Goal: Task Accomplishment & Management: Manage account settings

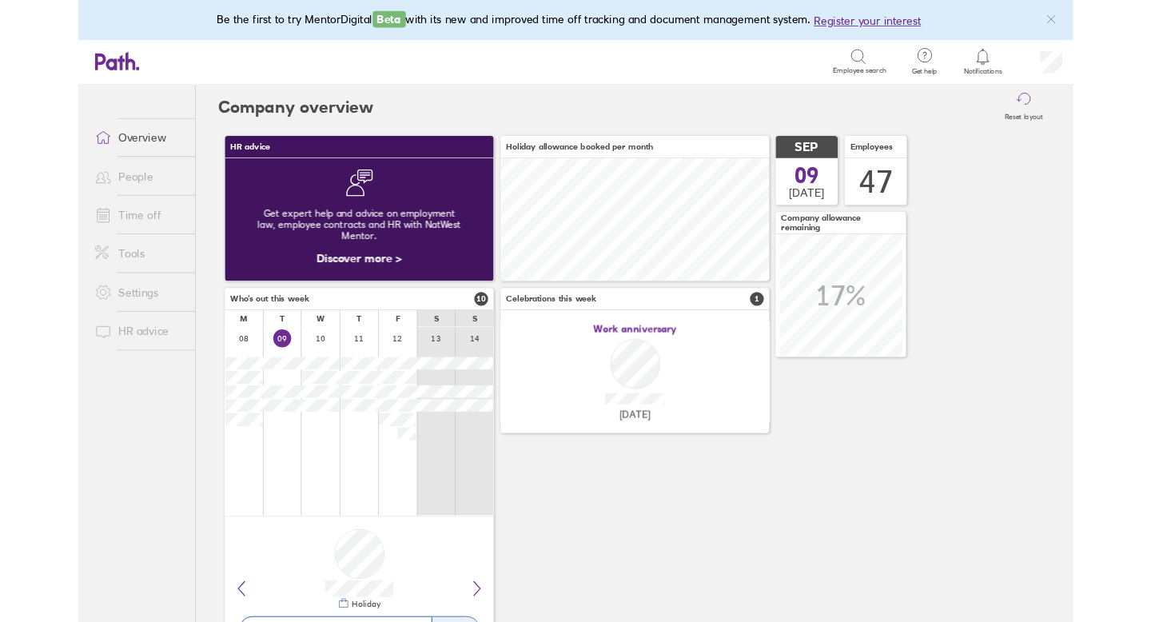
scroll to position [142, 311]
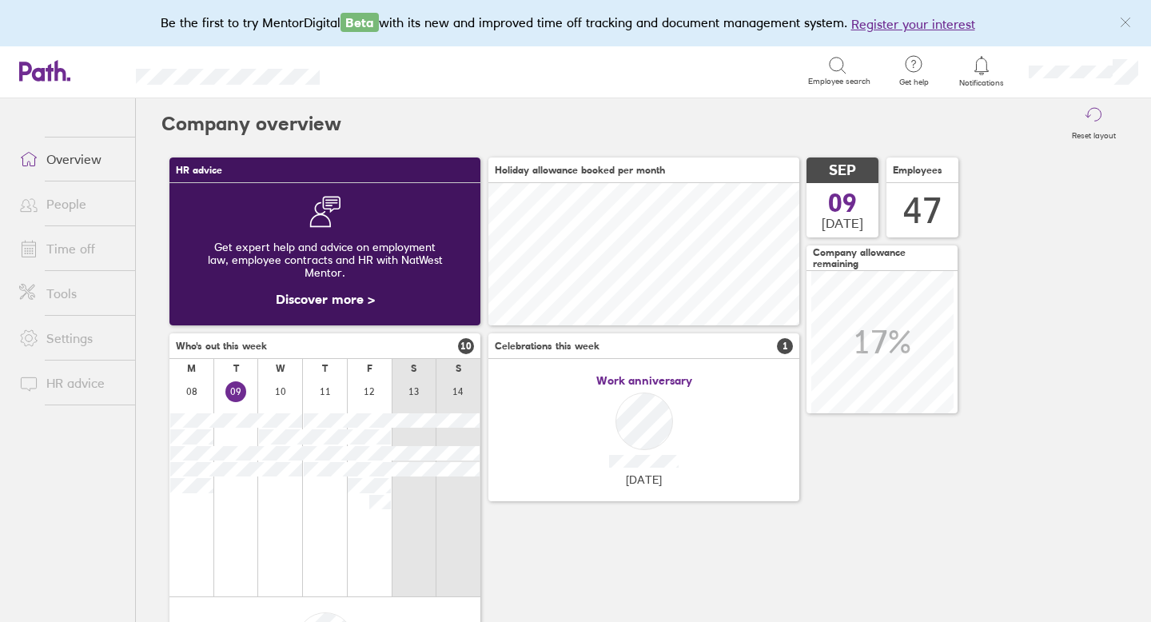
click at [74, 202] on link "People" at bounding box center [70, 204] width 129 height 32
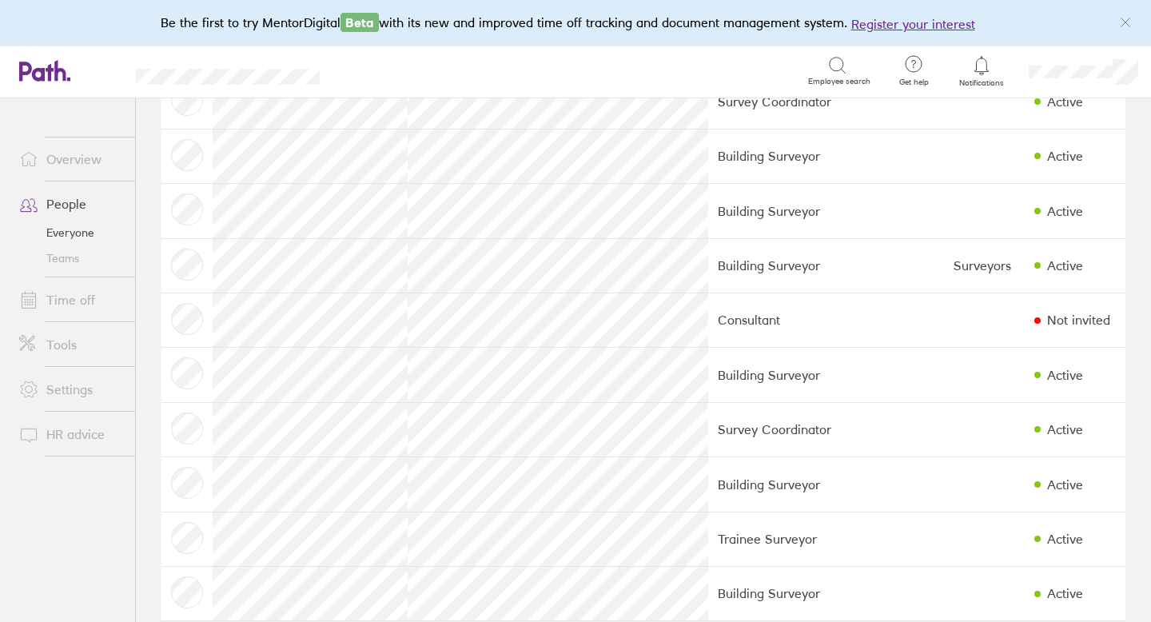
scroll to position [2178, 0]
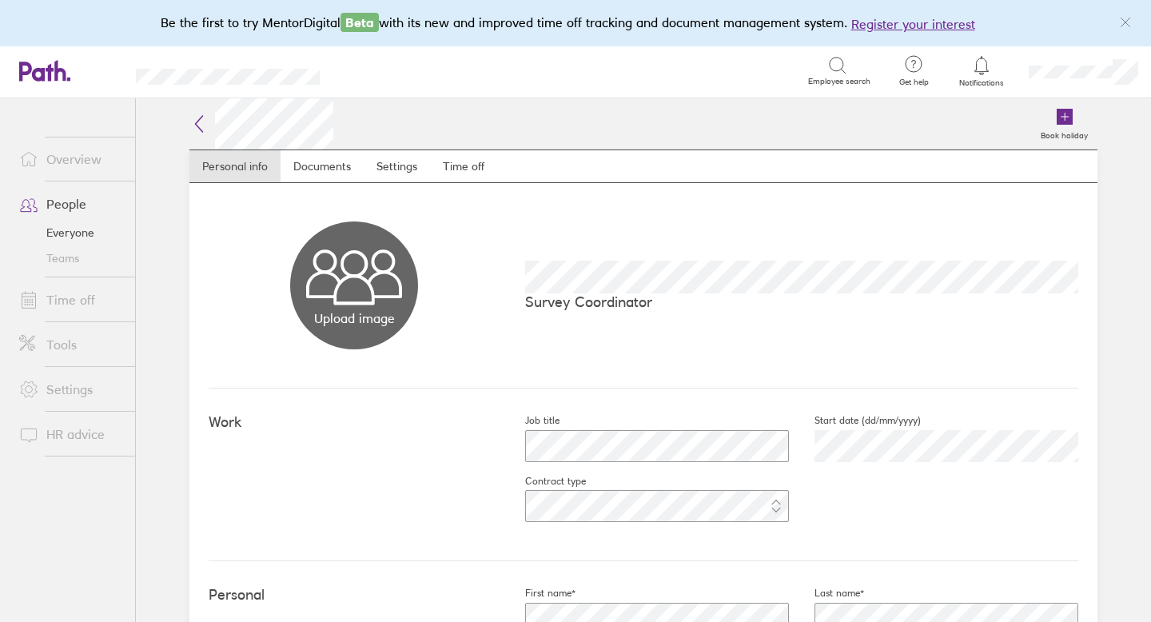
click at [88, 300] on link "Time off" at bounding box center [70, 300] width 129 height 32
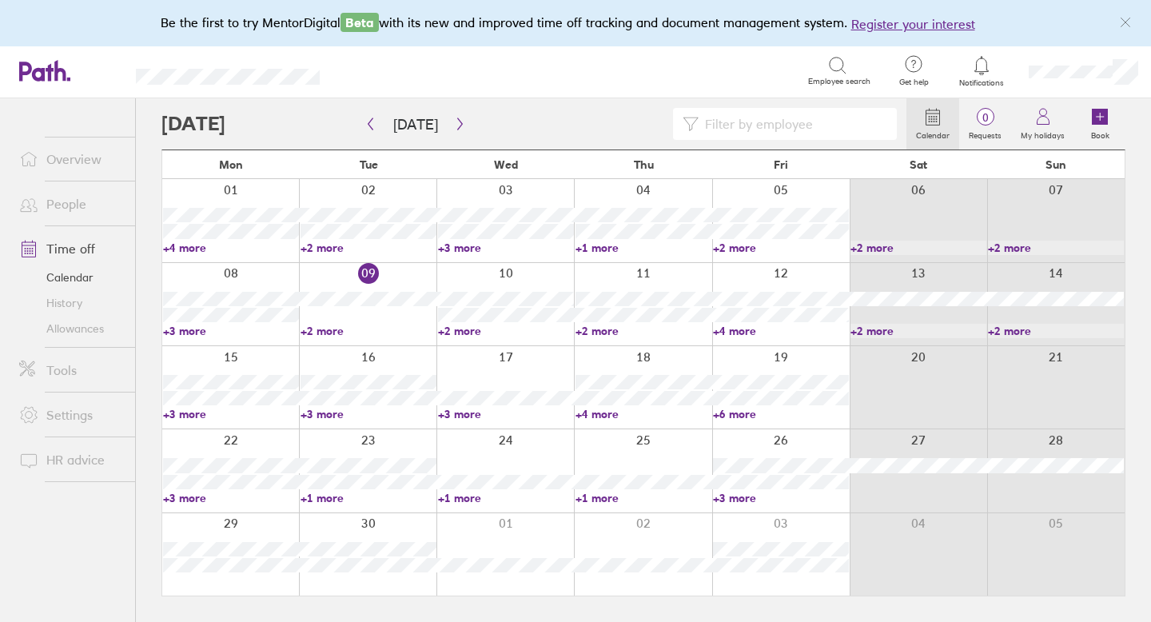
click at [78, 331] on link "Allowances" at bounding box center [70, 329] width 129 height 26
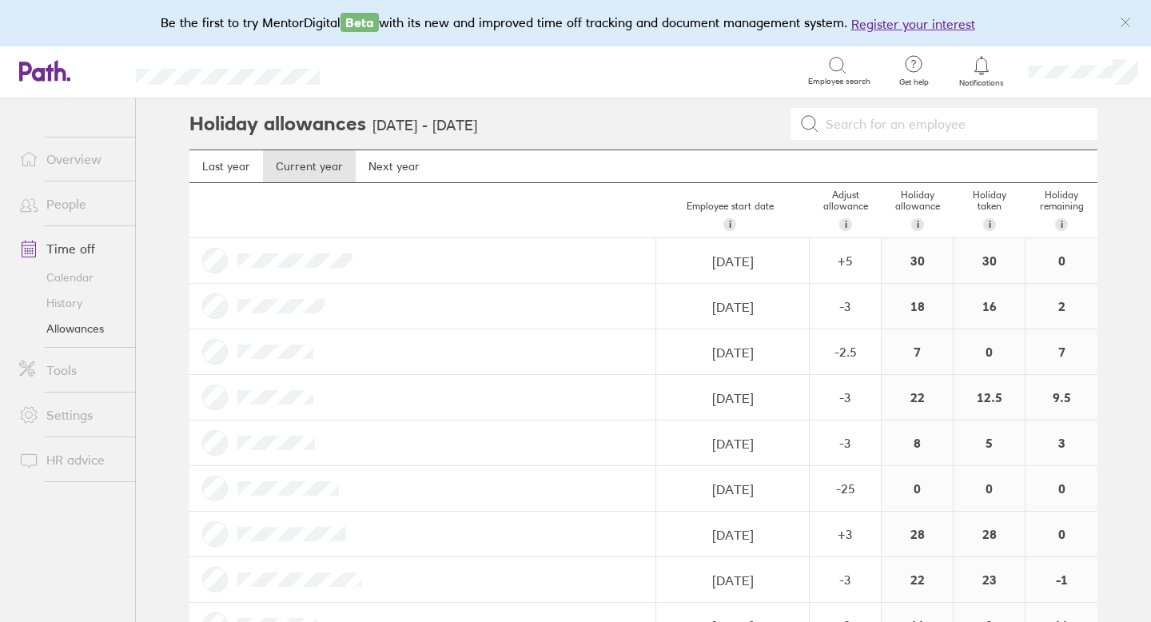
click at [92, 246] on link "Time off" at bounding box center [70, 249] width 129 height 32
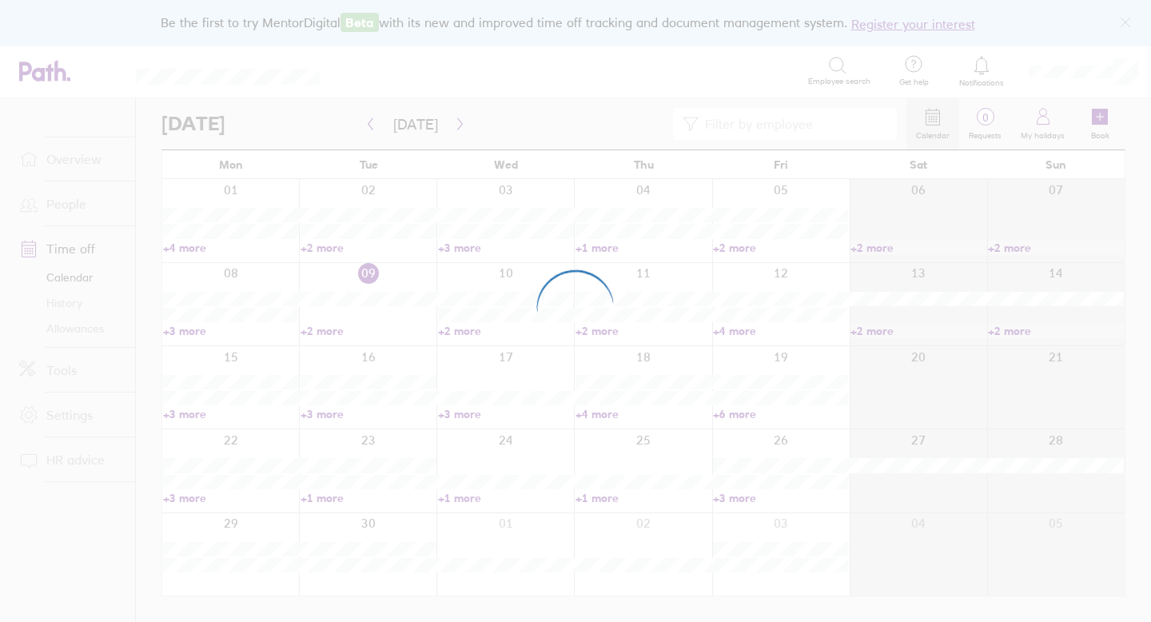
click at [84, 198] on div at bounding box center [575, 311] width 1151 height 622
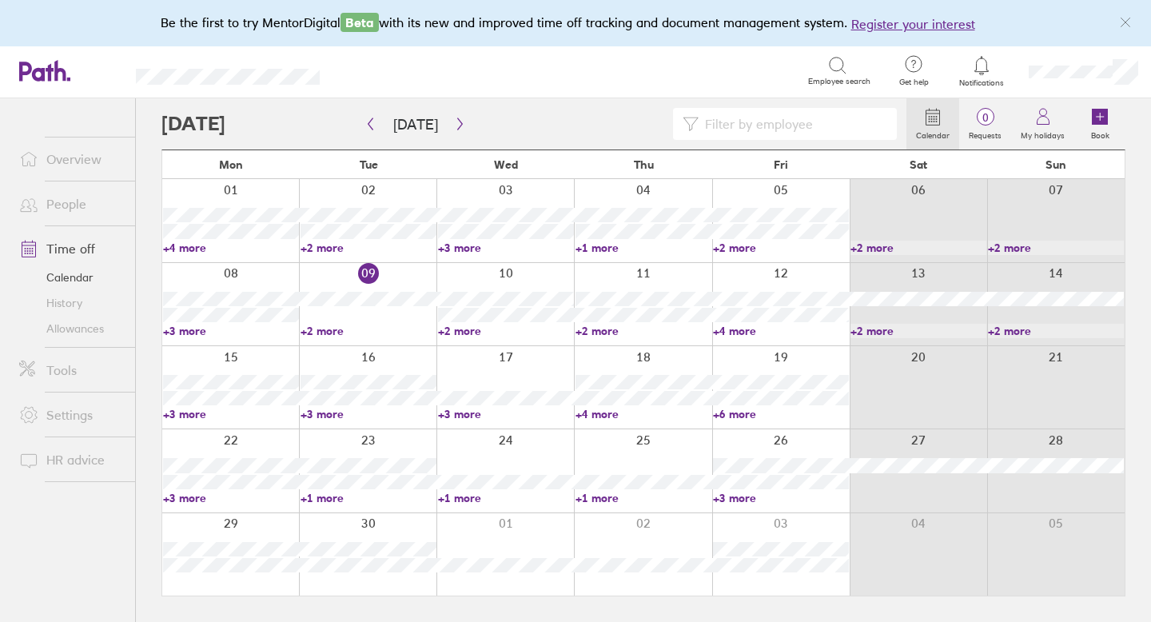
click at [77, 201] on link "People" at bounding box center [70, 204] width 129 height 32
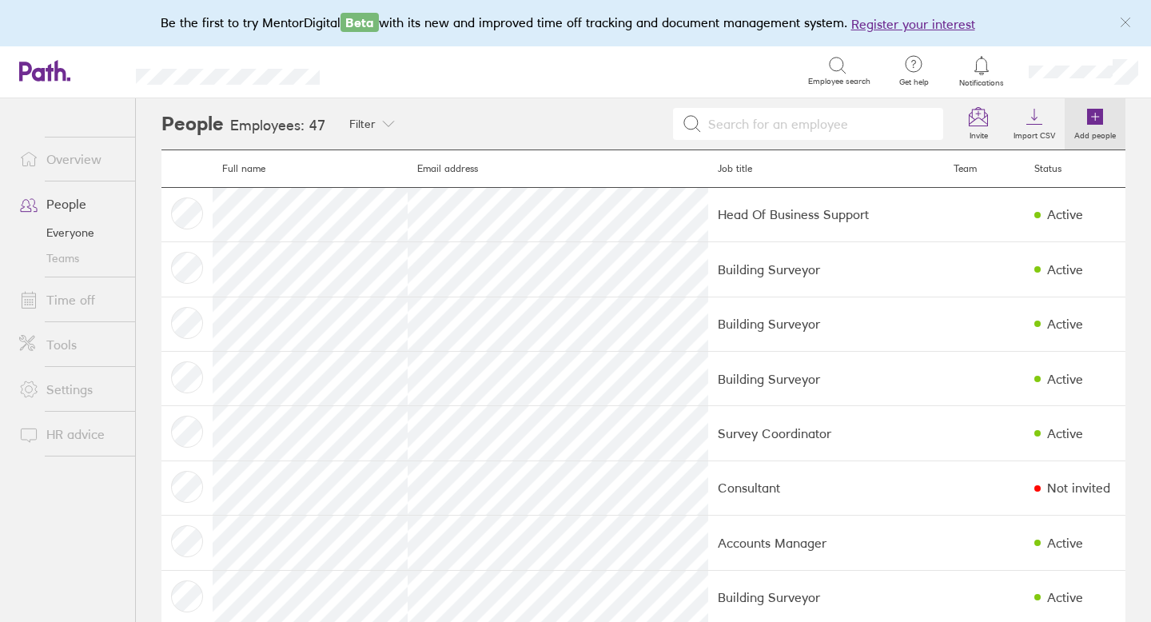
click at [1097, 112] on icon at bounding box center [1095, 117] width 16 height 16
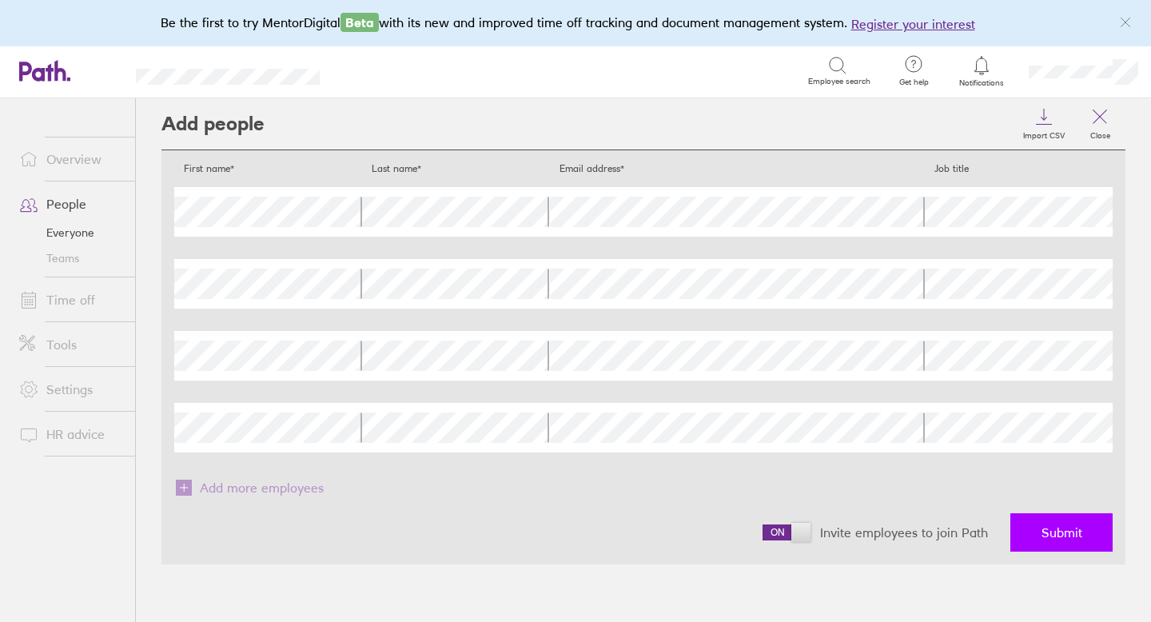
click at [1044, 527] on span "Submit" at bounding box center [1061, 532] width 41 height 14
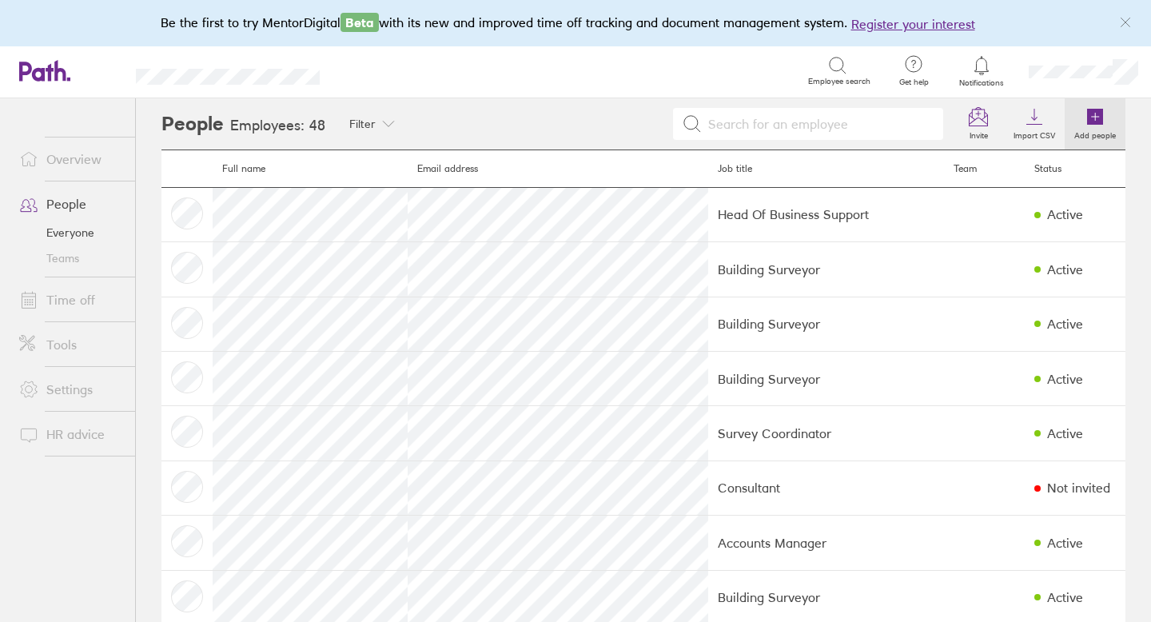
click at [1092, 119] on icon at bounding box center [1095, 117] width 16 height 16
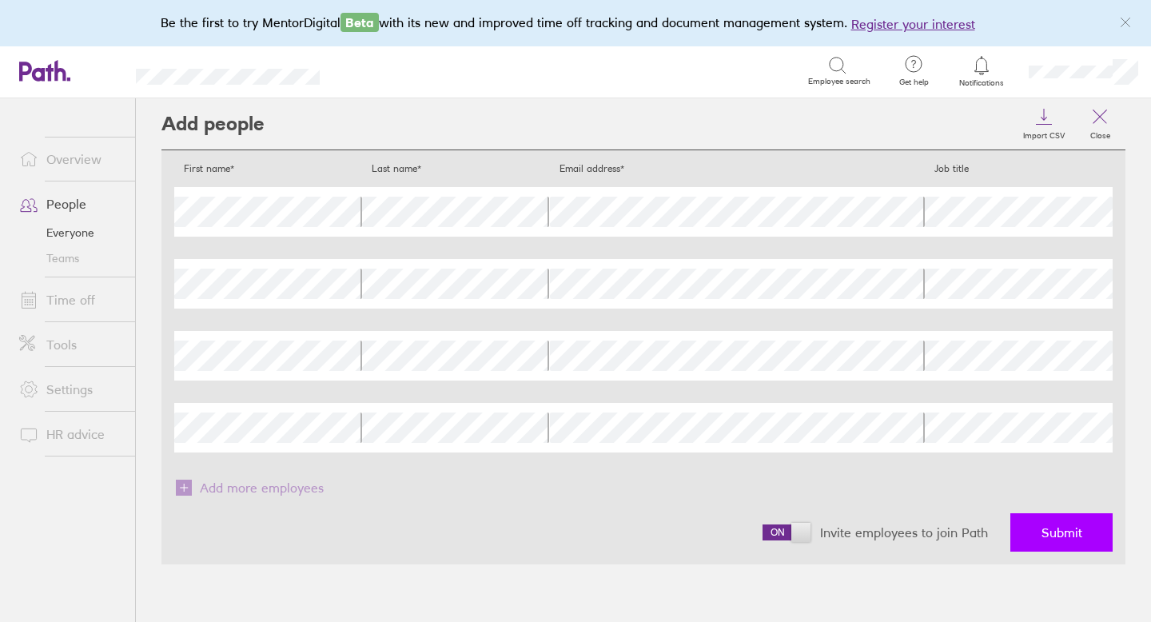
click at [1056, 531] on span "Submit" at bounding box center [1061, 532] width 41 height 14
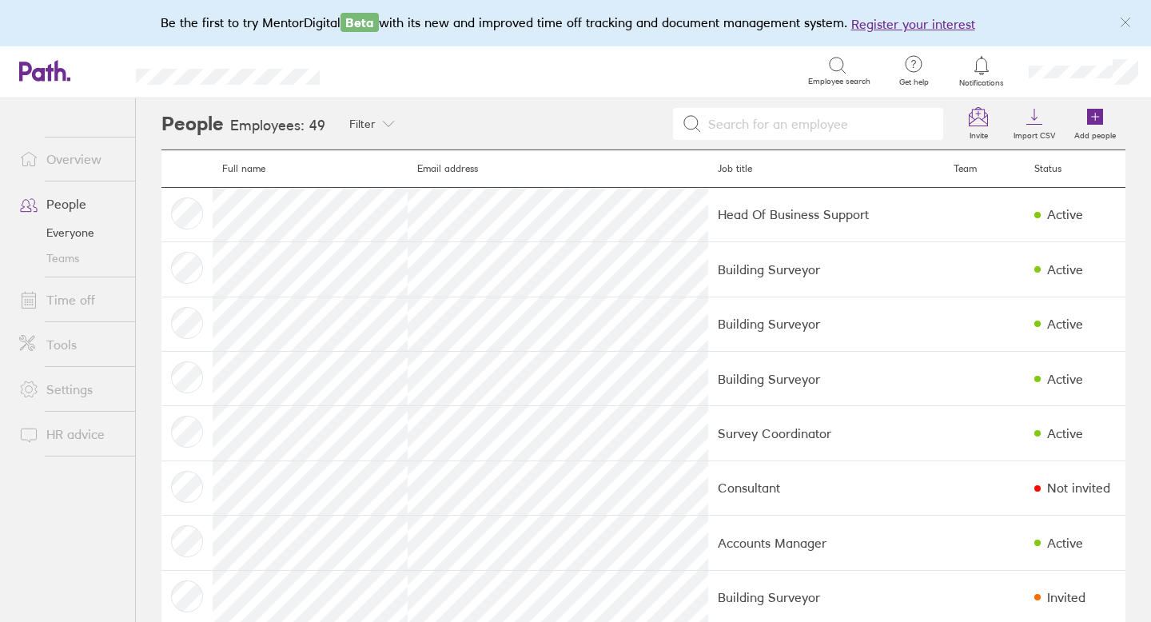
click at [48, 204] on link "People" at bounding box center [70, 204] width 129 height 32
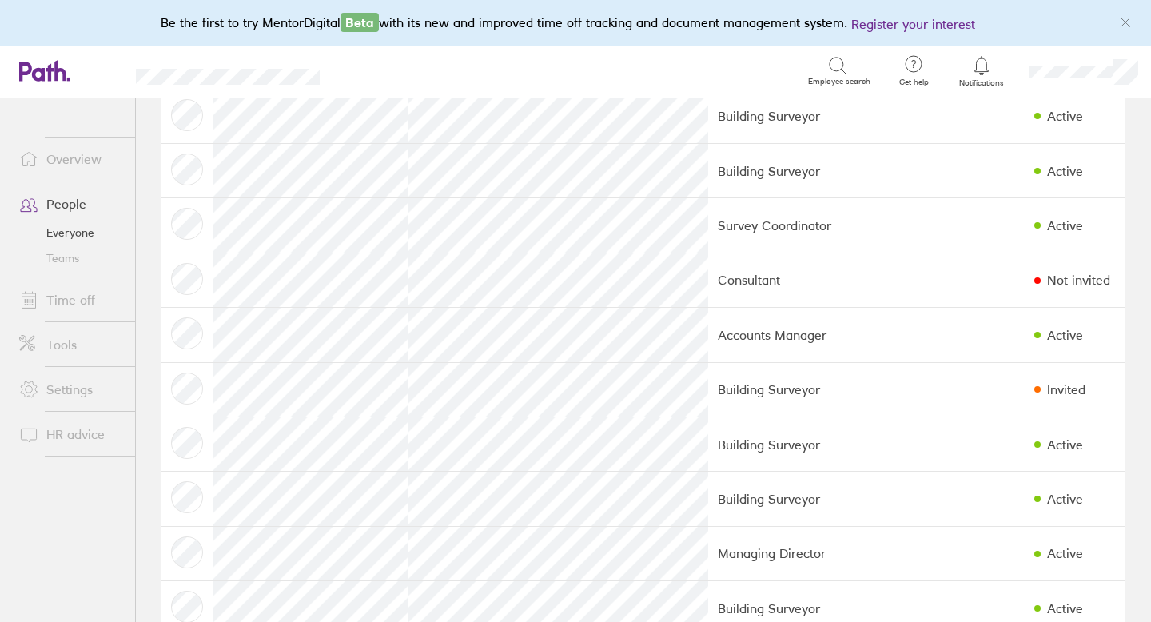
scroll to position [209, 0]
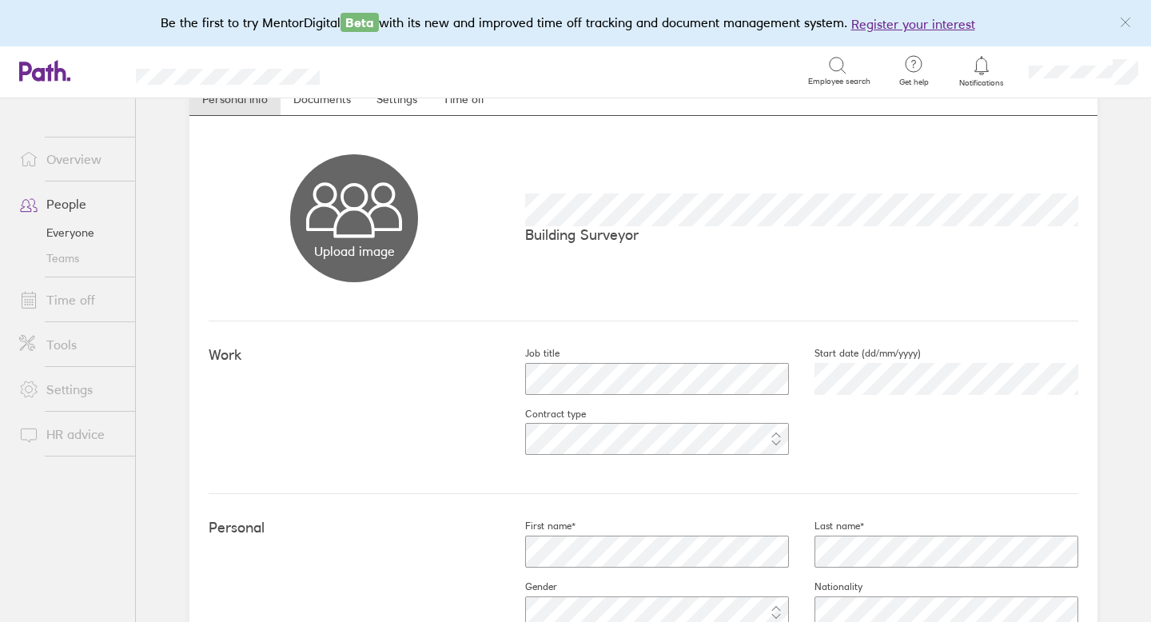
scroll to position [106, 0]
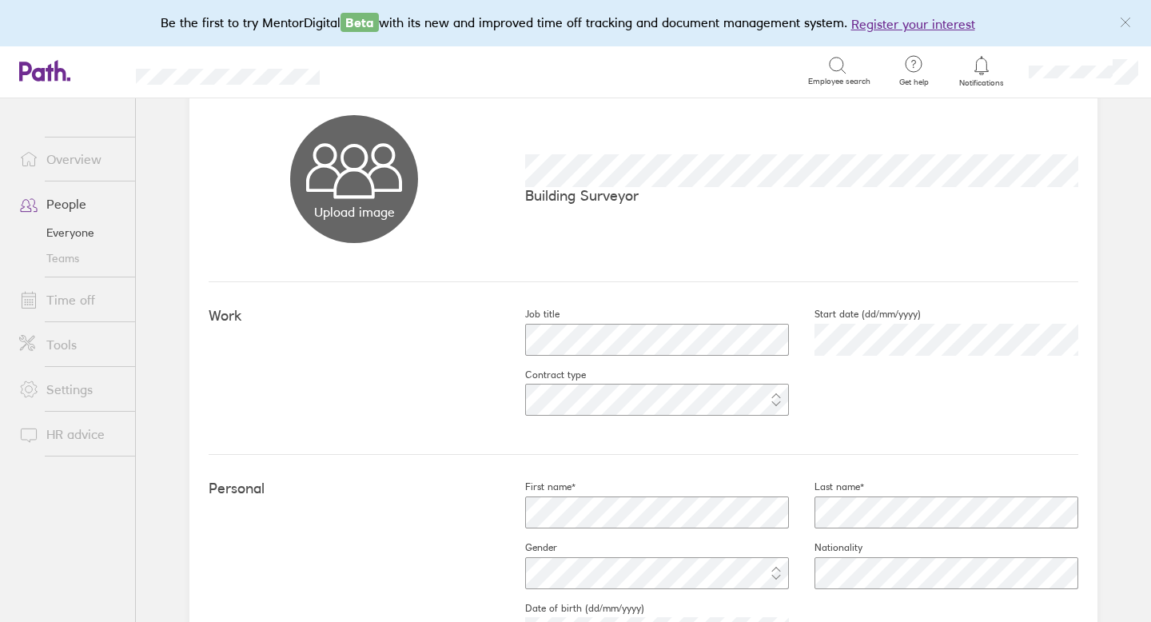
click at [927, 321] on div at bounding box center [933, 339] width 289 height 38
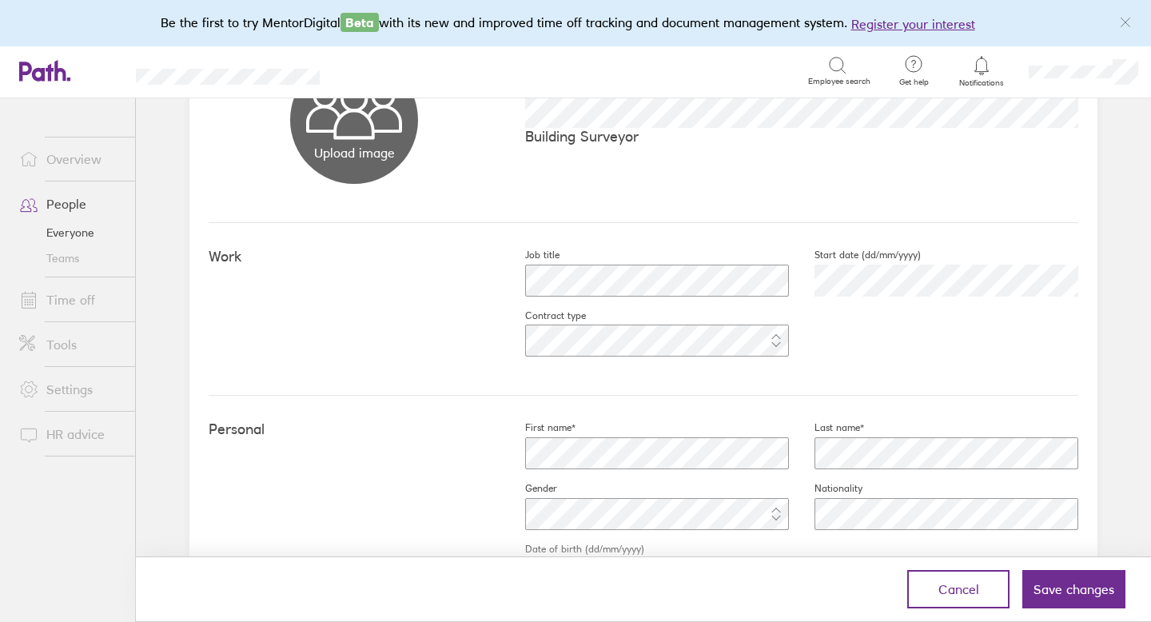
scroll to position [175, 0]
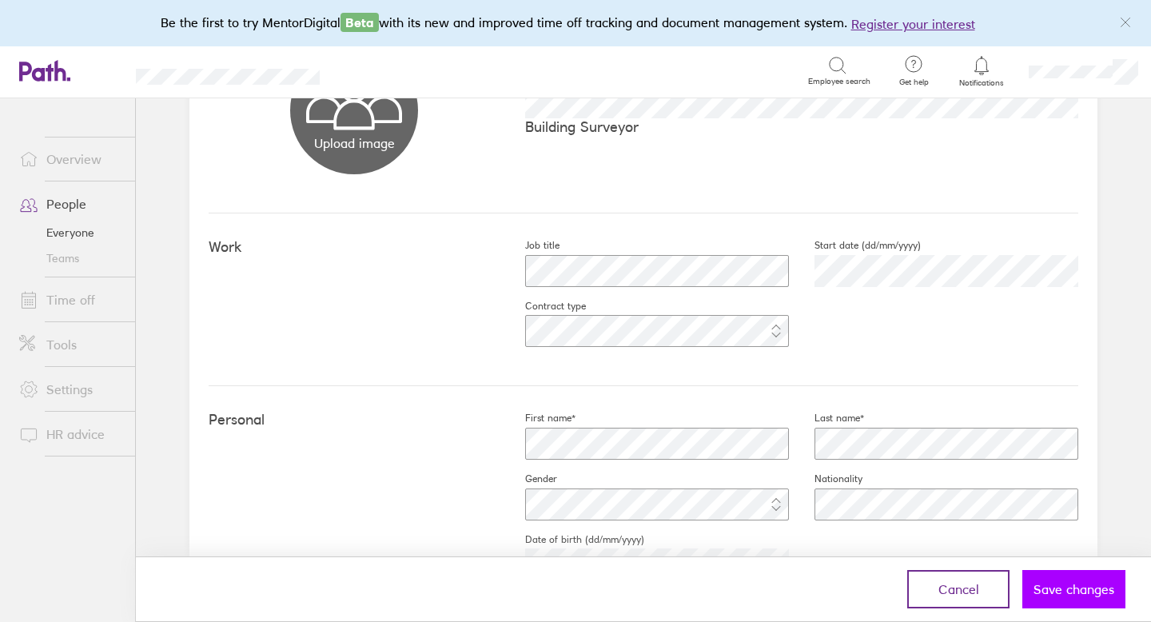
click at [1052, 594] on span "Save changes" at bounding box center [1073, 589] width 81 height 14
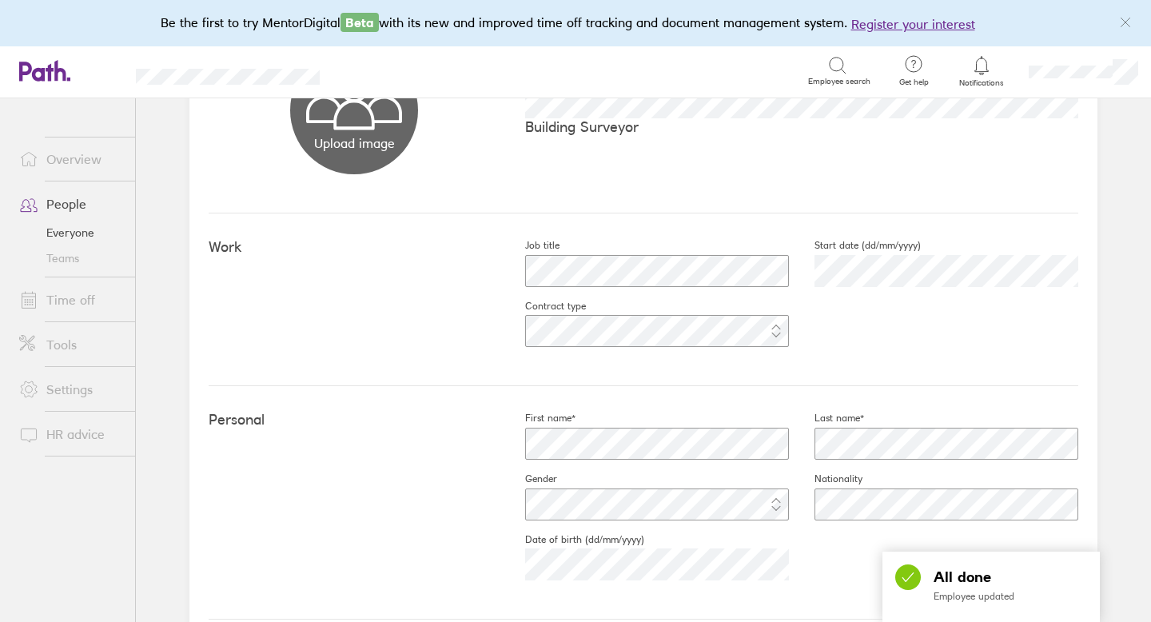
click at [101, 199] on link "People" at bounding box center [70, 204] width 129 height 32
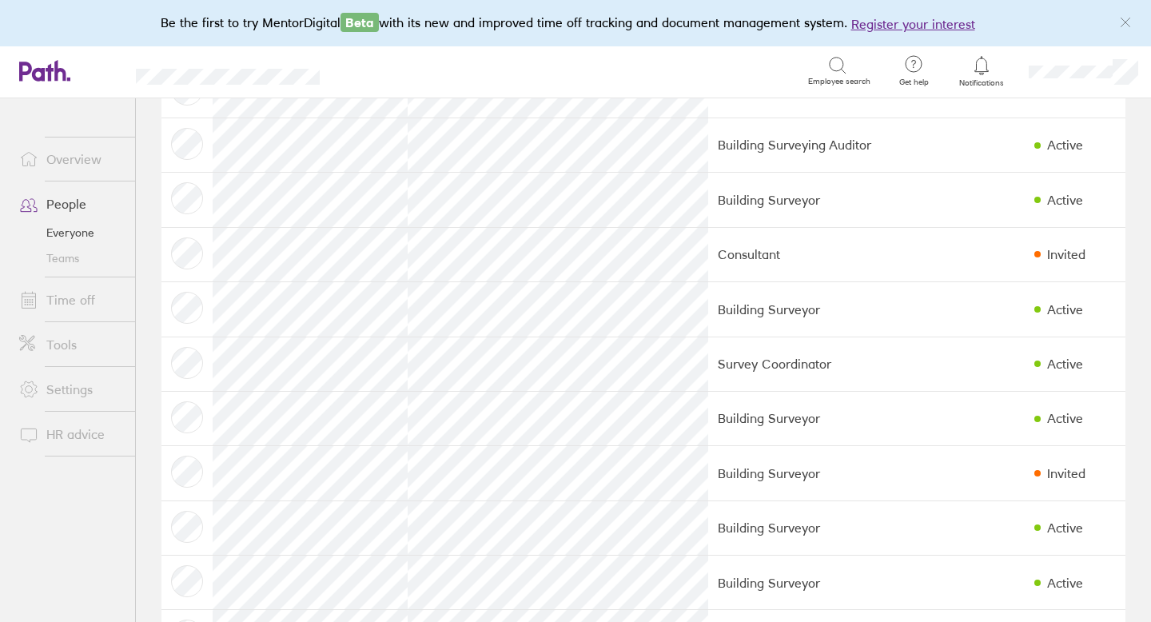
scroll to position [1076, 0]
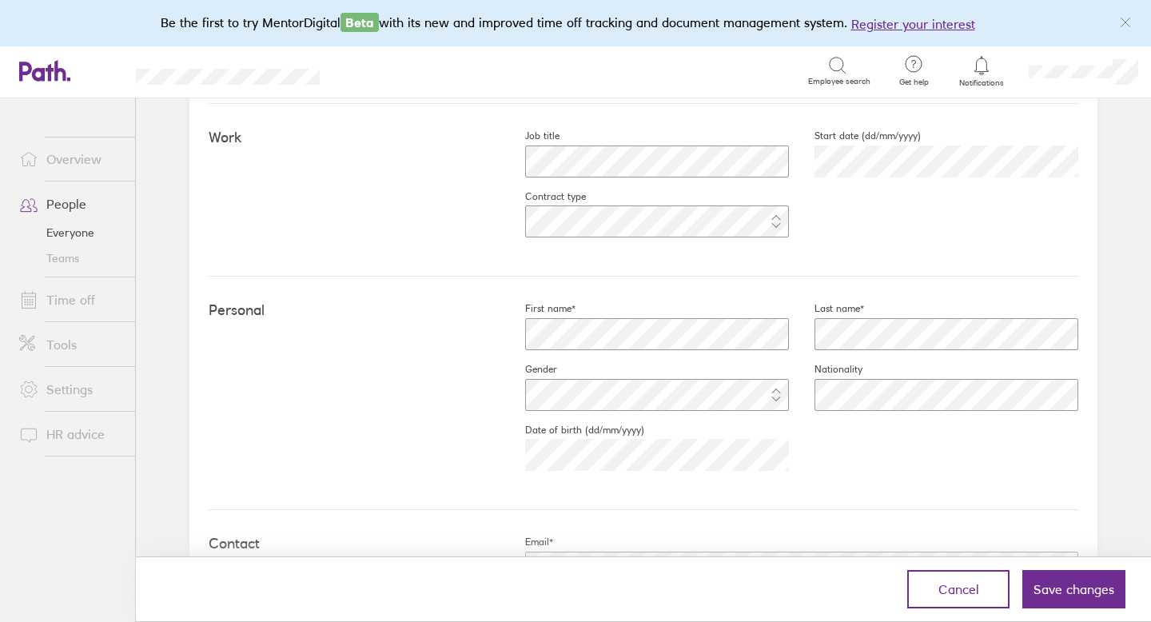
scroll to position [288, 0]
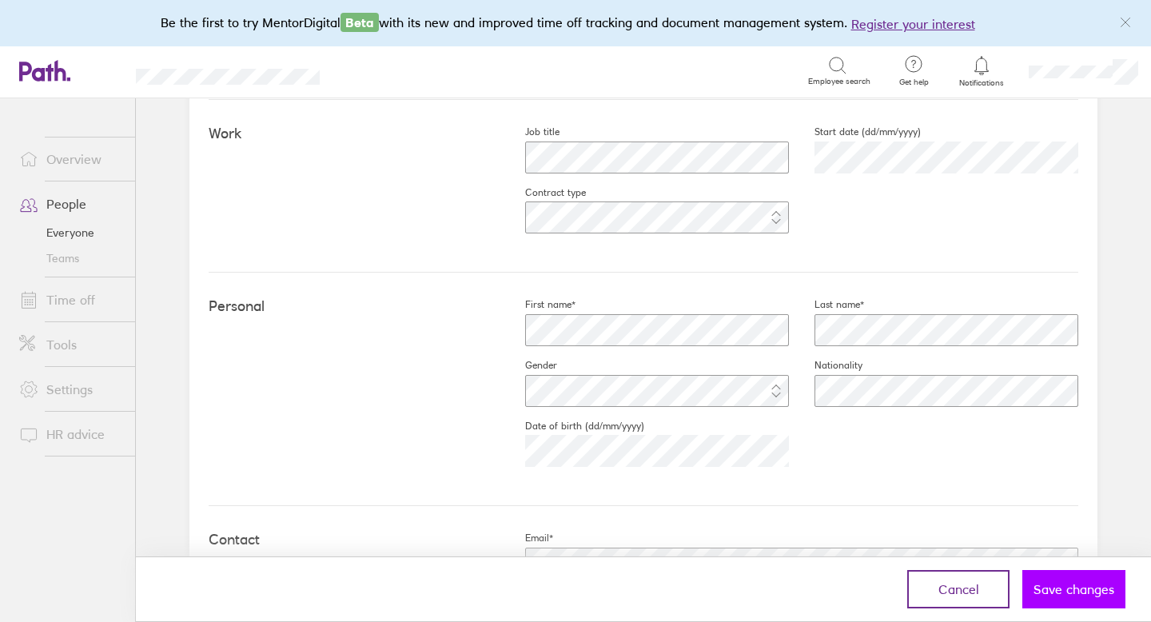
click at [1065, 587] on span "Save changes" at bounding box center [1073, 589] width 81 height 14
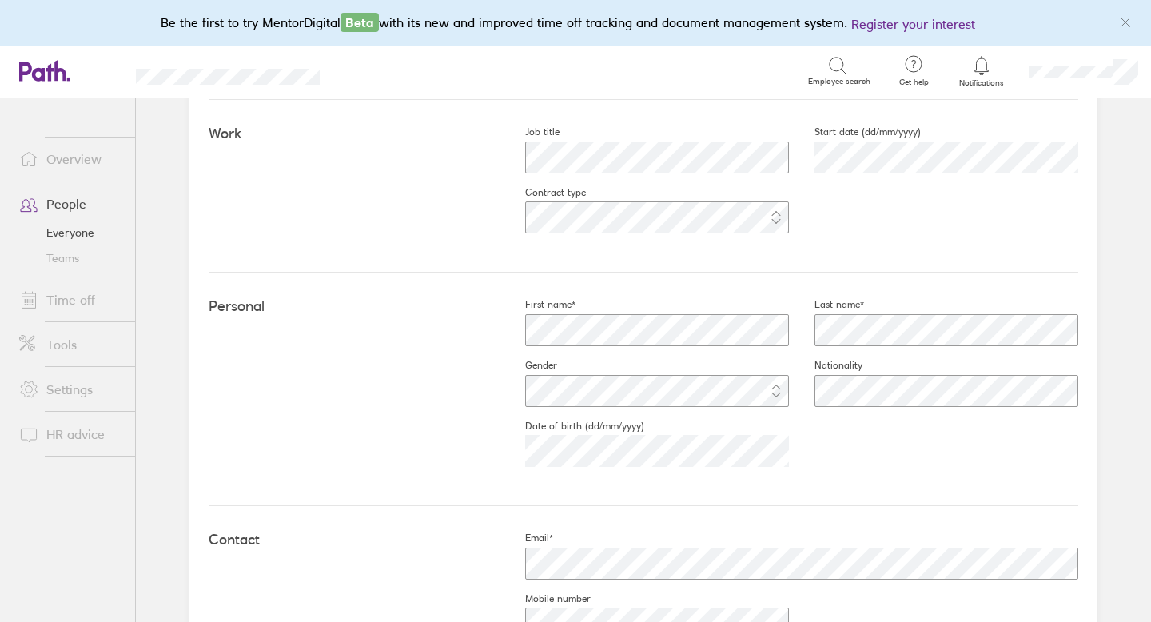
click at [76, 300] on link "Time off" at bounding box center [70, 300] width 129 height 32
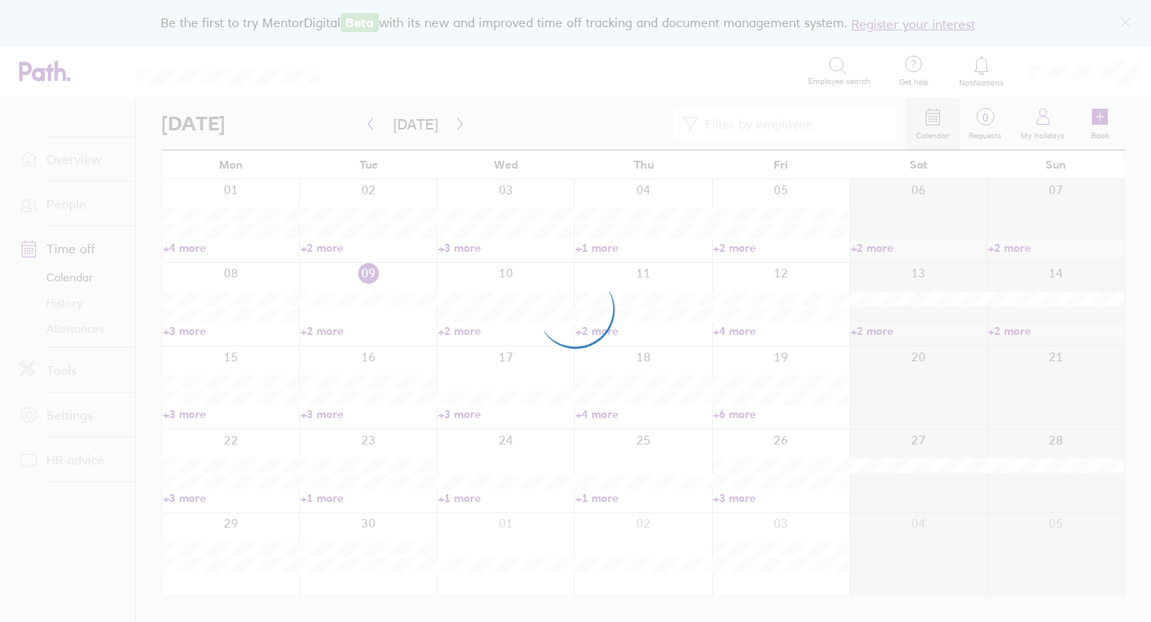
click at [89, 331] on div at bounding box center [575, 311] width 1151 height 622
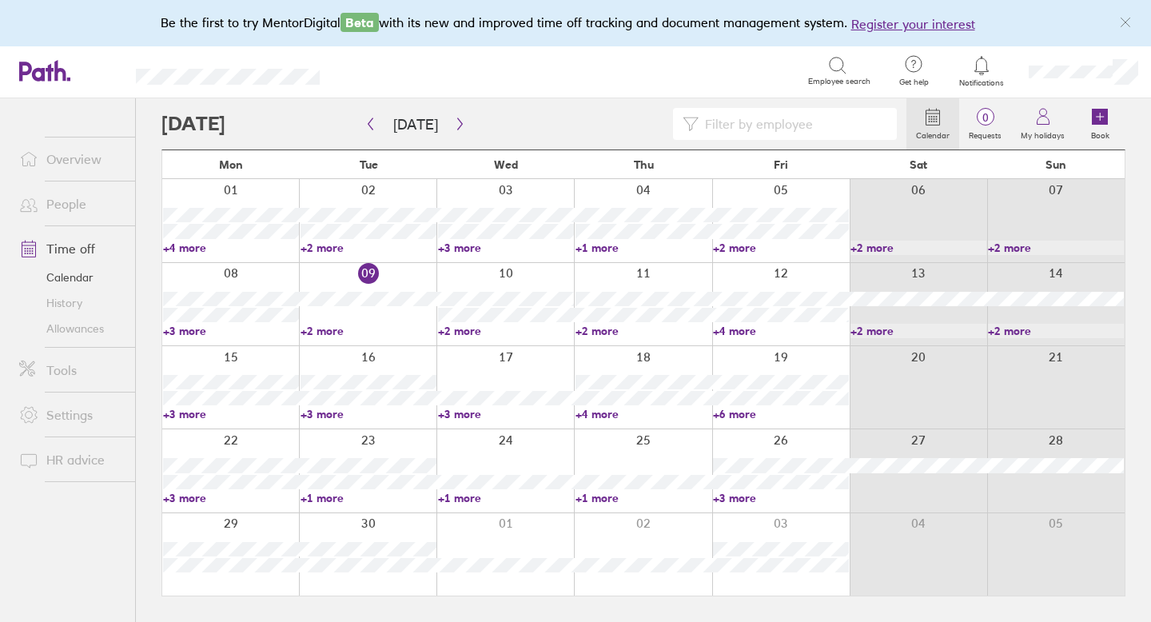
click at [87, 330] on link "Allowances" at bounding box center [70, 329] width 129 height 26
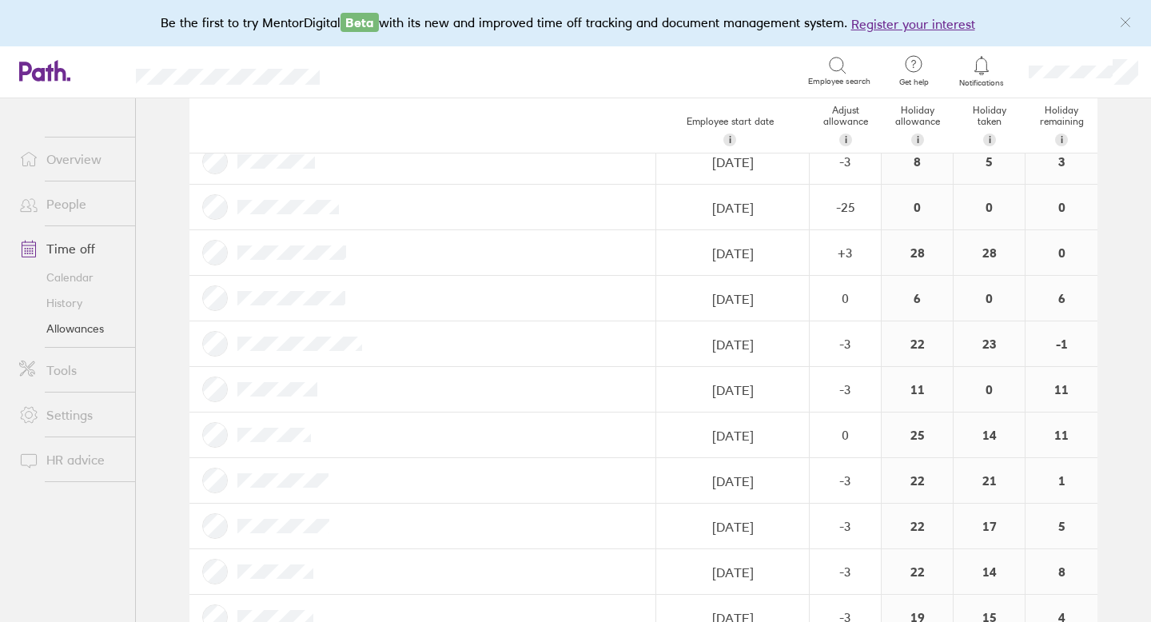
scroll to position [281, 0]
click at [859, 307] on div "0" at bounding box center [845, 298] width 70 height 43
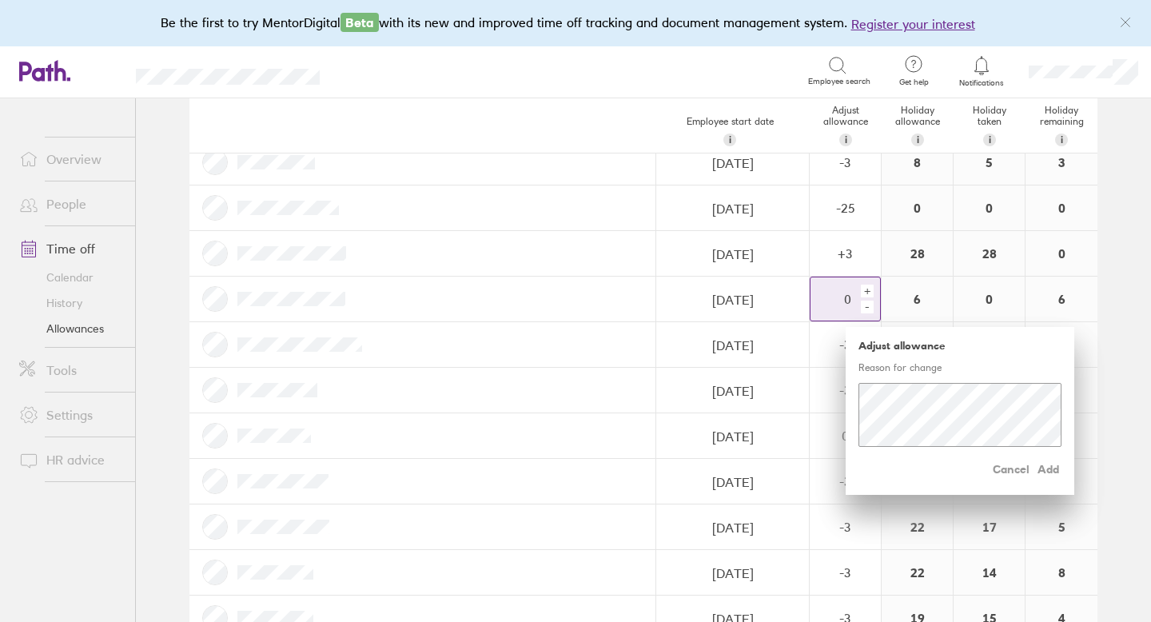
click at [870, 308] on div "-" at bounding box center [867, 306] width 13 height 13
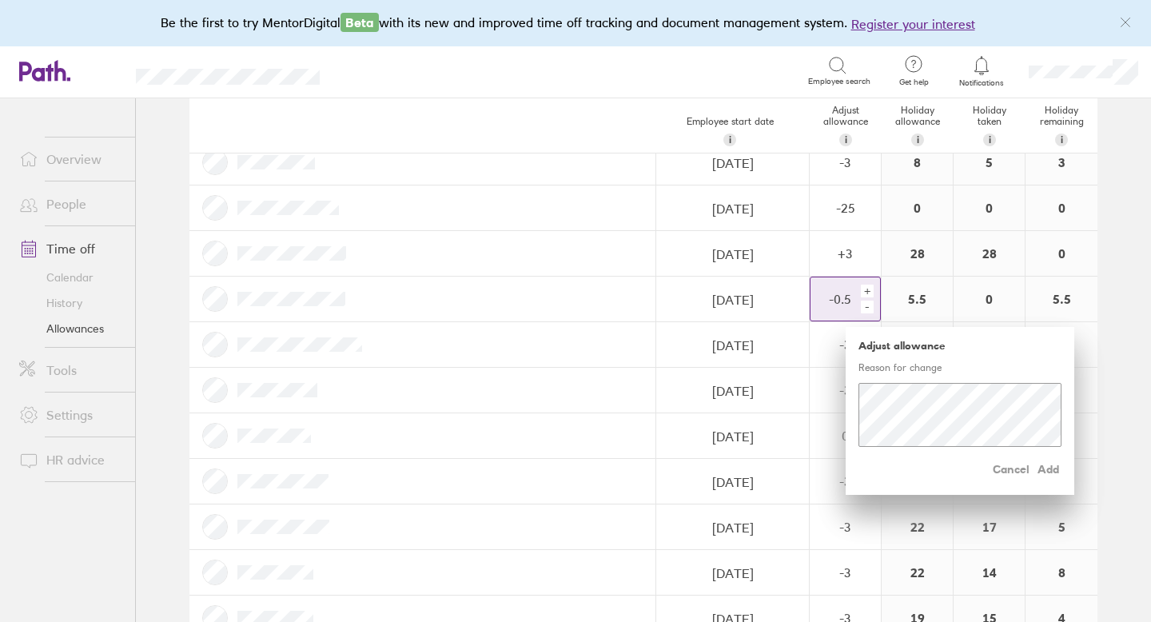
click at [870, 308] on div "-" at bounding box center [867, 306] width 13 height 13
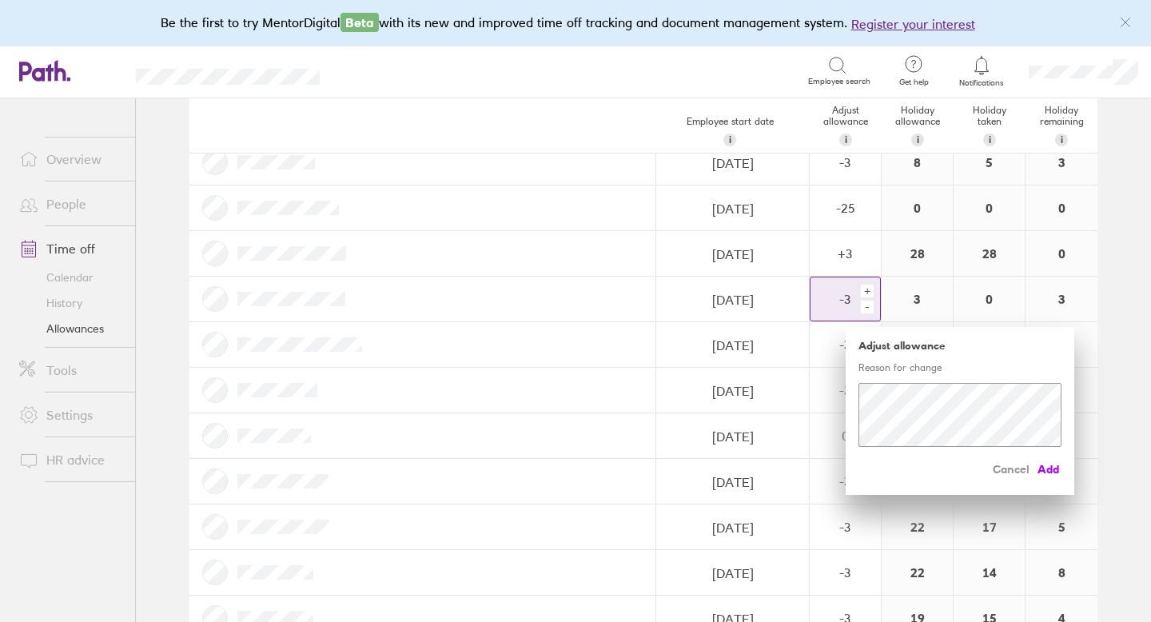
click at [1050, 466] on span "Add" at bounding box center [1049, 469] width 26 height 26
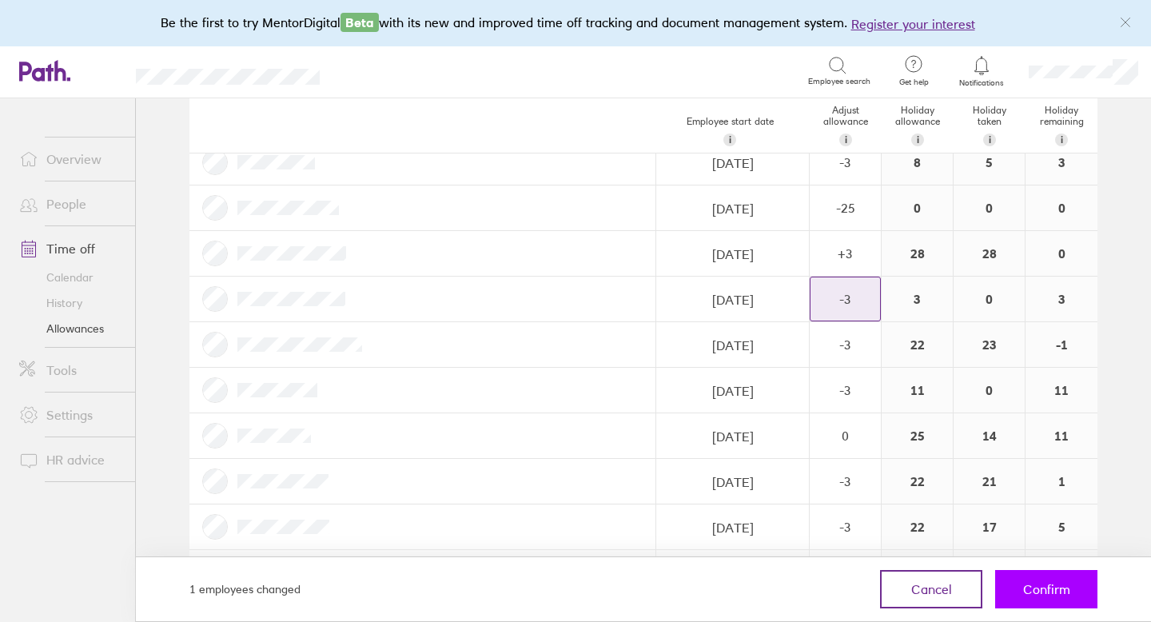
click at [1053, 579] on button "Confirm" at bounding box center [1046, 589] width 102 height 38
click at [1053, 592] on span "Confirm" at bounding box center [1046, 589] width 47 height 14
click at [1049, 591] on span "Confirm" at bounding box center [1046, 589] width 47 height 14
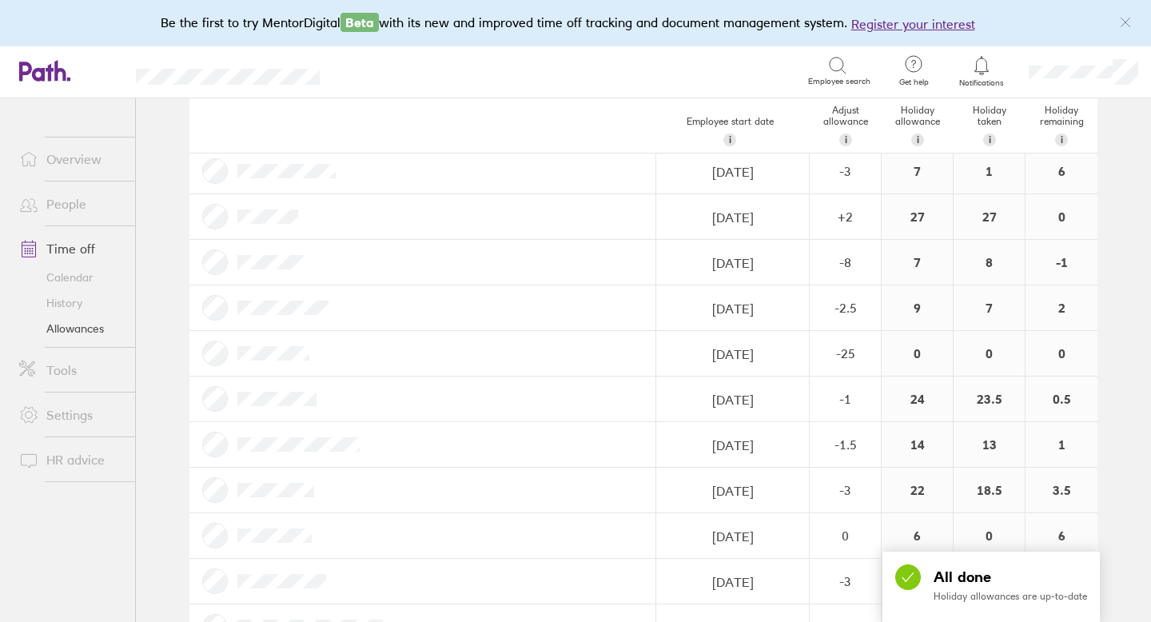
scroll to position [841, 0]
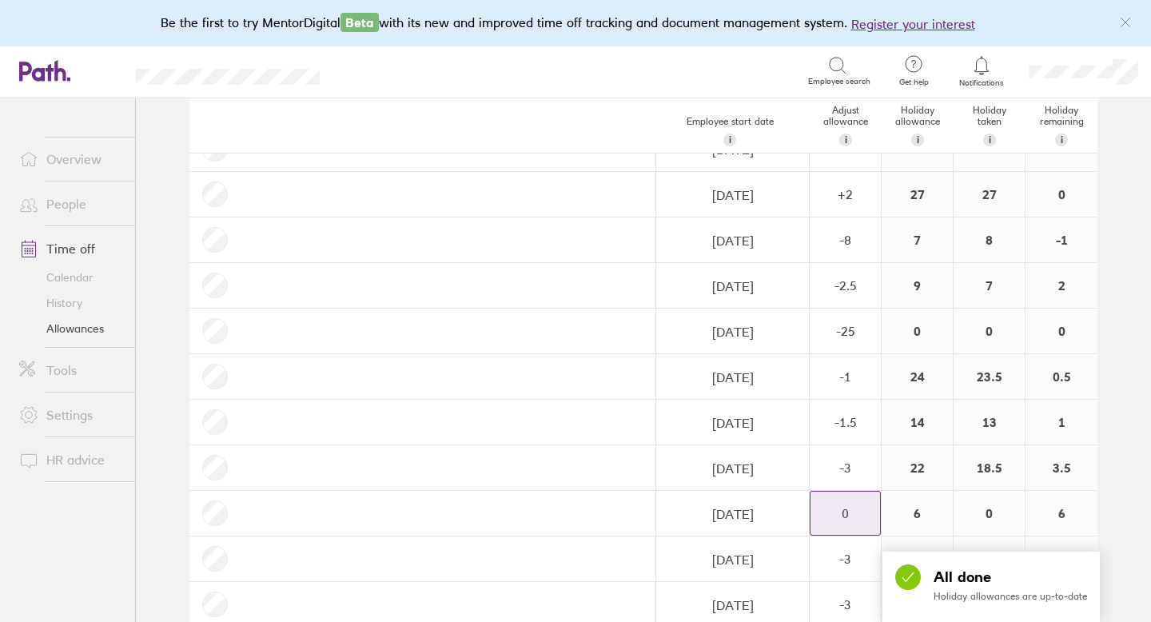
click at [861, 501] on div "0" at bounding box center [845, 512] width 70 height 43
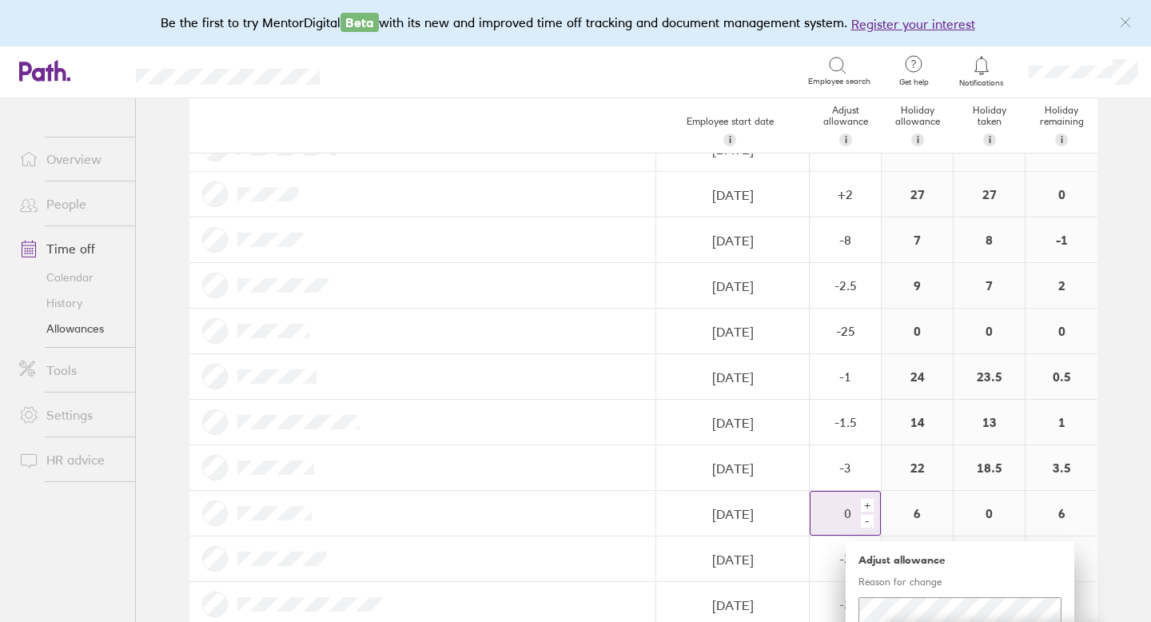
click at [871, 518] on div "-" at bounding box center [867, 521] width 13 height 13
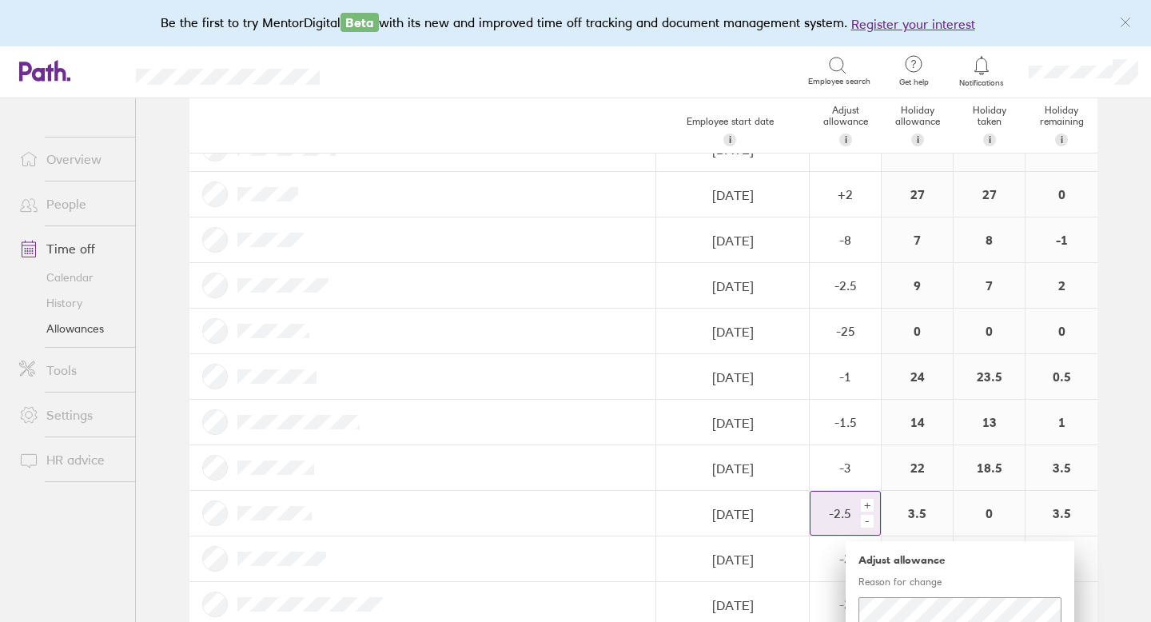
click at [871, 518] on div "-" at bounding box center [867, 521] width 13 height 13
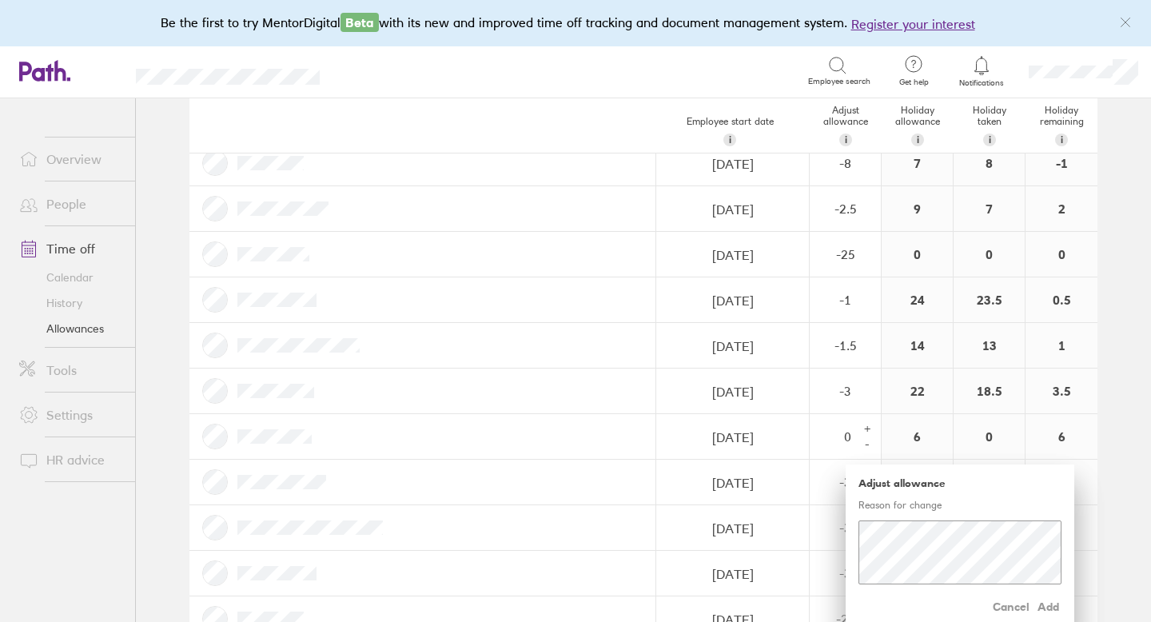
scroll to position [953, 0]
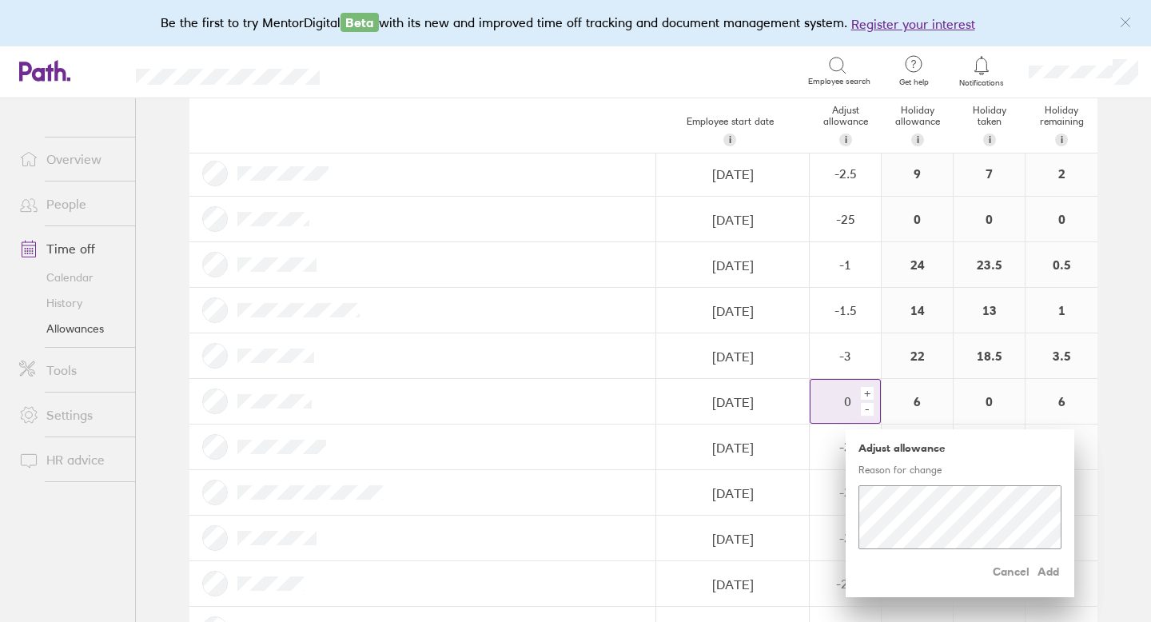
click at [869, 408] on div "-" at bounding box center [867, 409] width 13 height 13
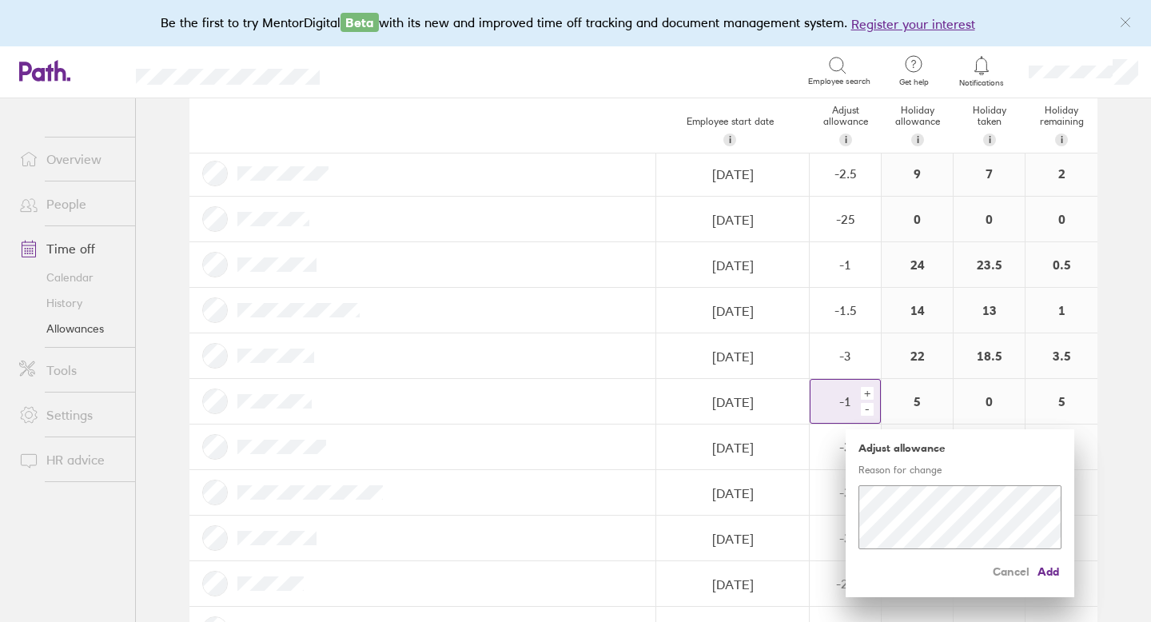
click at [869, 408] on div "-" at bounding box center [867, 409] width 13 height 13
click at [1054, 567] on span "Add" at bounding box center [1049, 572] width 26 height 26
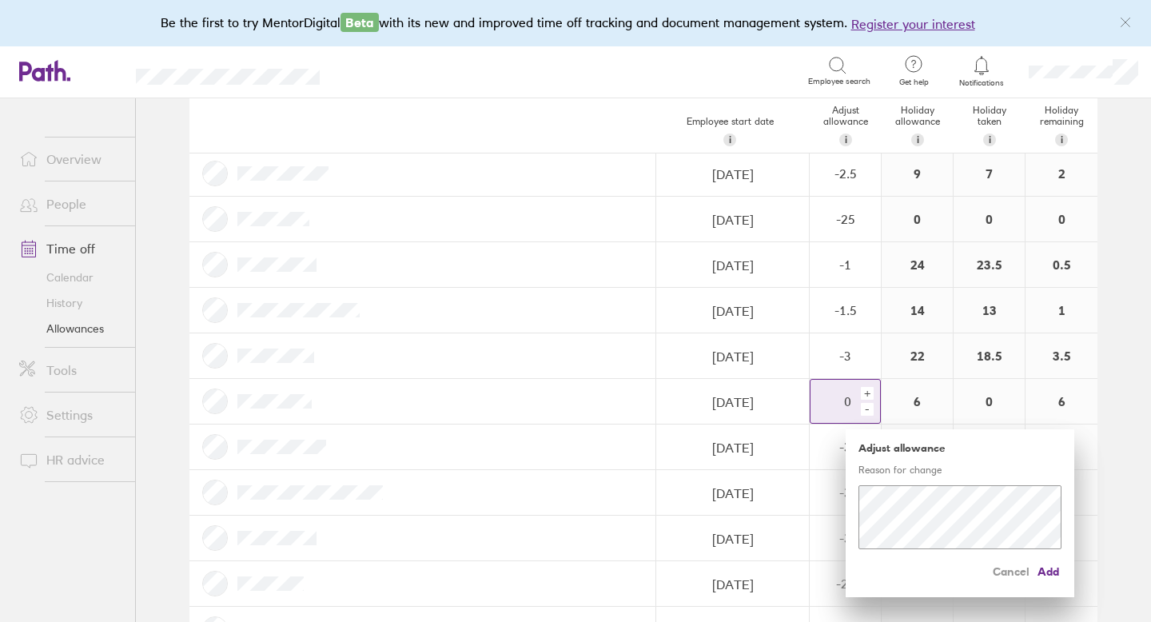
click at [866, 408] on div "-" at bounding box center [867, 409] width 13 height 13
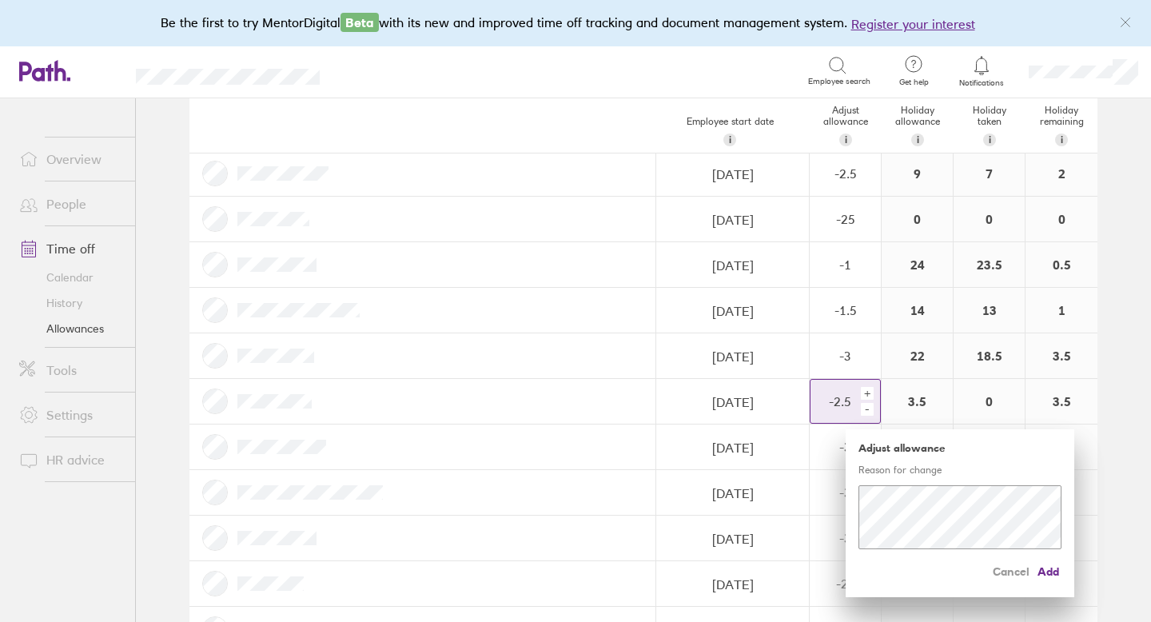
click at [866, 408] on div "-" at bounding box center [867, 409] width 13 height 13
click at [1044, 571] on span "Add" at bounding box center [1049, 572] width 26 height 26
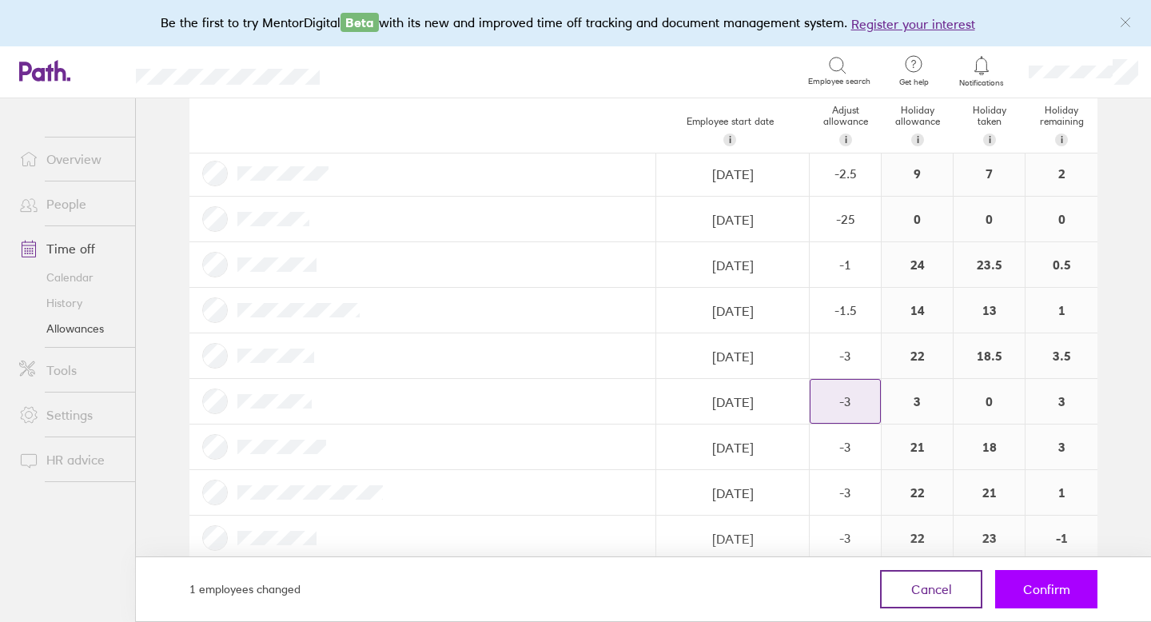
click at [1045, 580] on button "Confirm" at bounding box center [1046, 589] width 102 height 38
click at [1044, 587] on span "Confirm" at bounding box center [1046, 589] width 47 height 14
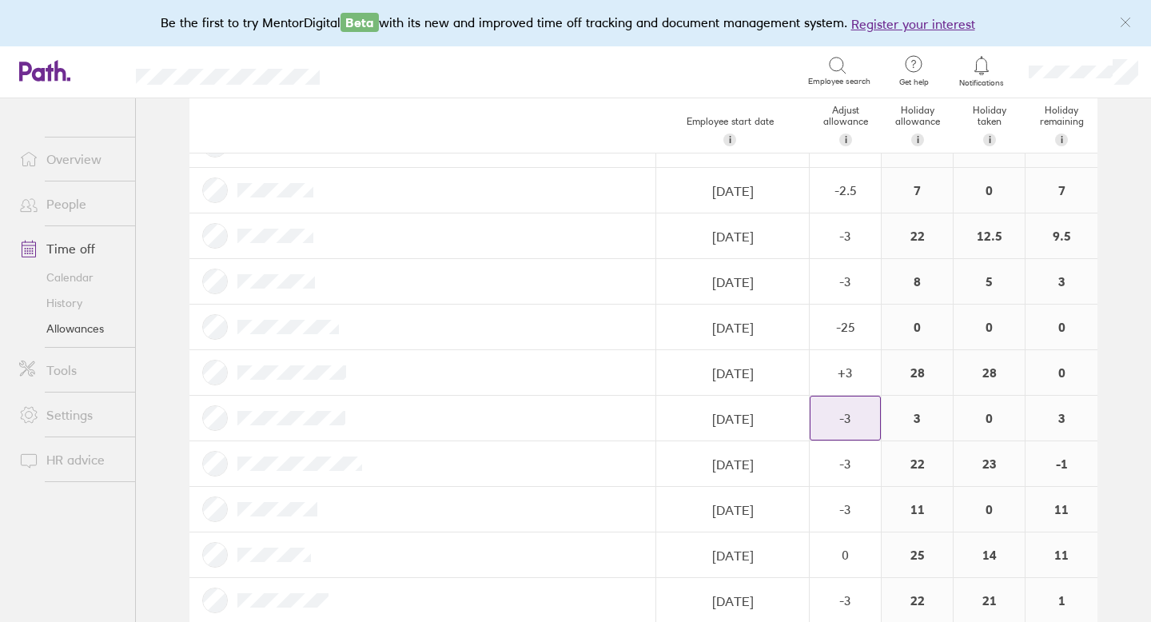
scroll to position [0, 0]
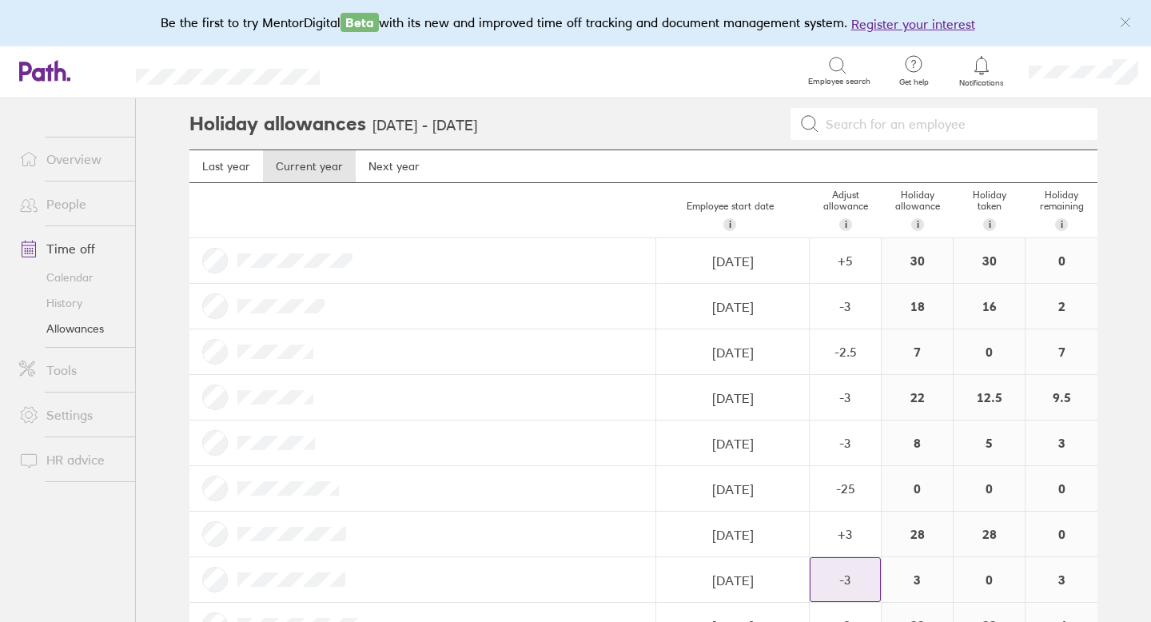
click at [74, 203] on link "People" at bounding box center [70, 204] width 129 height 32
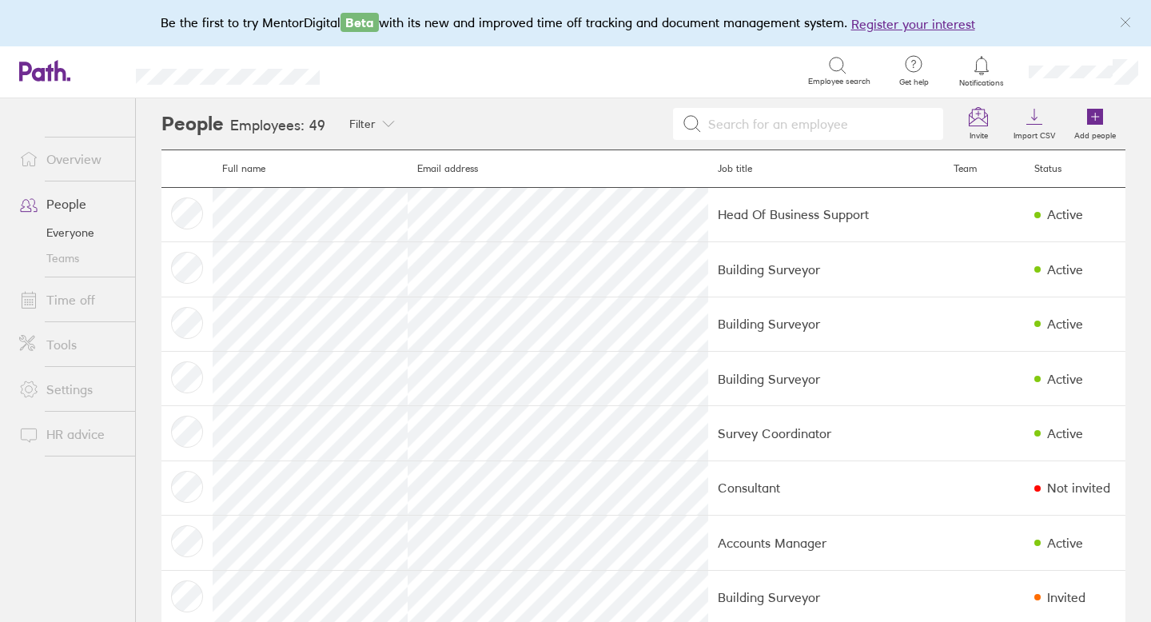
click at [70, 199] on link "People" at bounding box center [70, 204] width 129 height 32
